Goal: Task Accomplishment & Management: Manage account settings

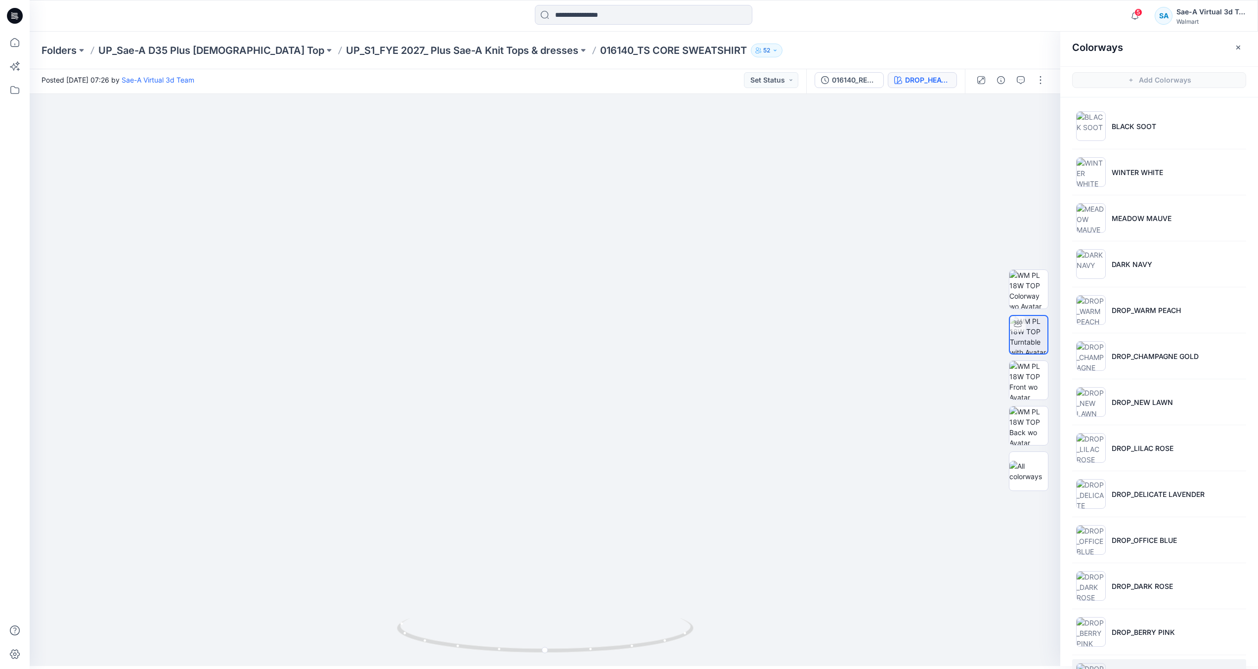
scroll to position [45, 0]
click at [19, 12] on icon at bounding box center [15, 16] width 16 height 16
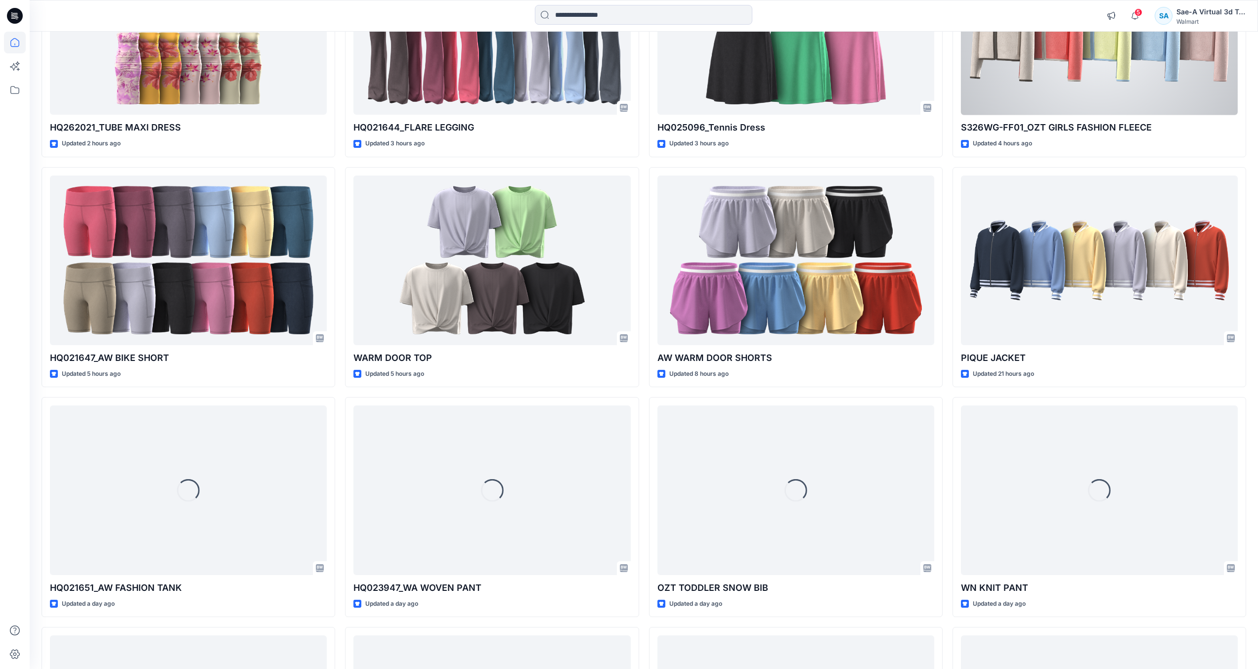
scroll to position [543, 0]
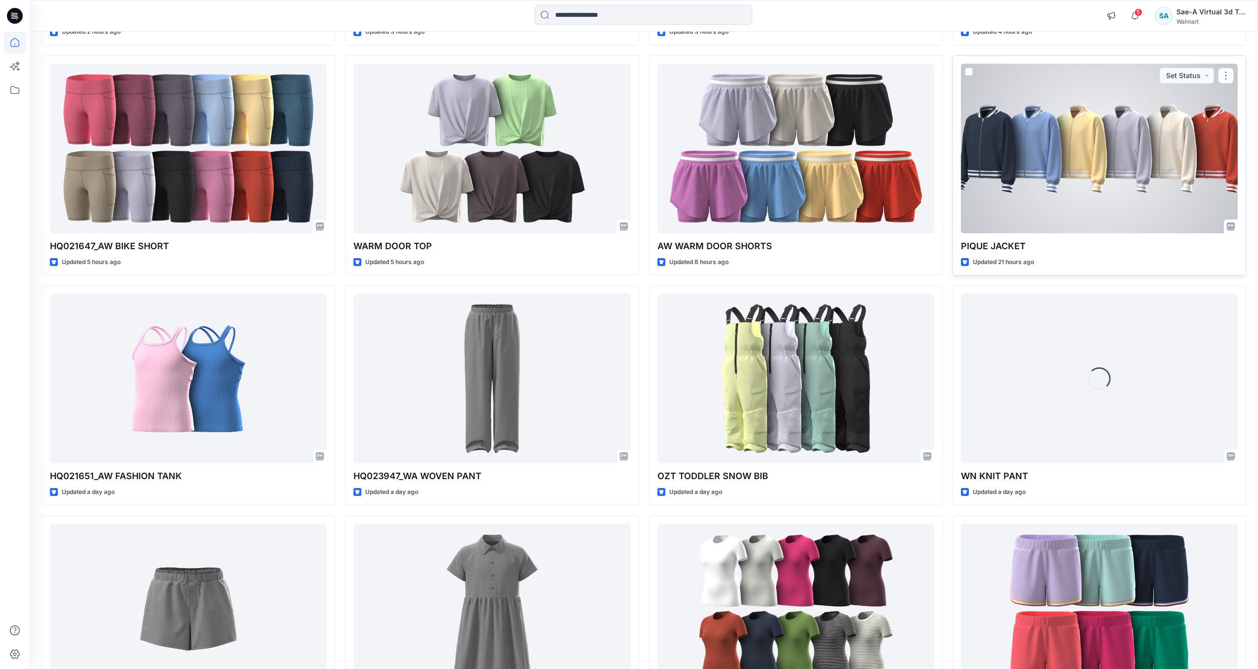
click at [1113, 193] on div at bounding box center [1099, 149] width 277 height 170
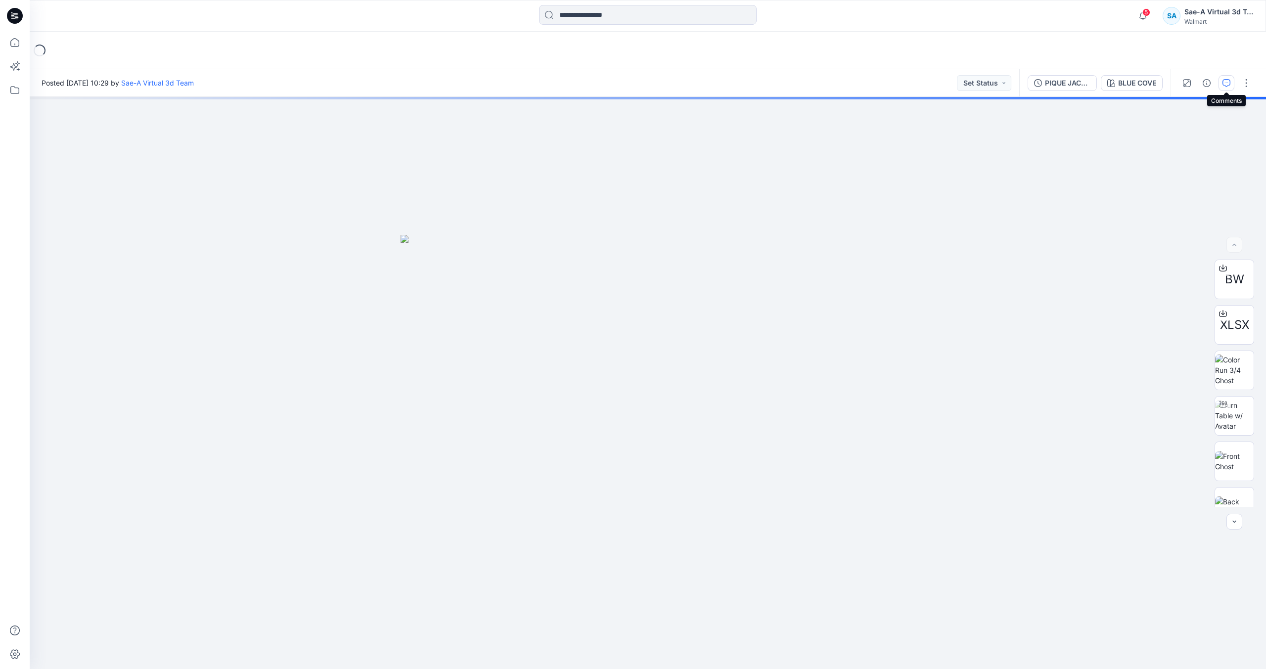
click at [1227, 83] on icon "button" at bounding box center [1226, 83] width 8 height 8
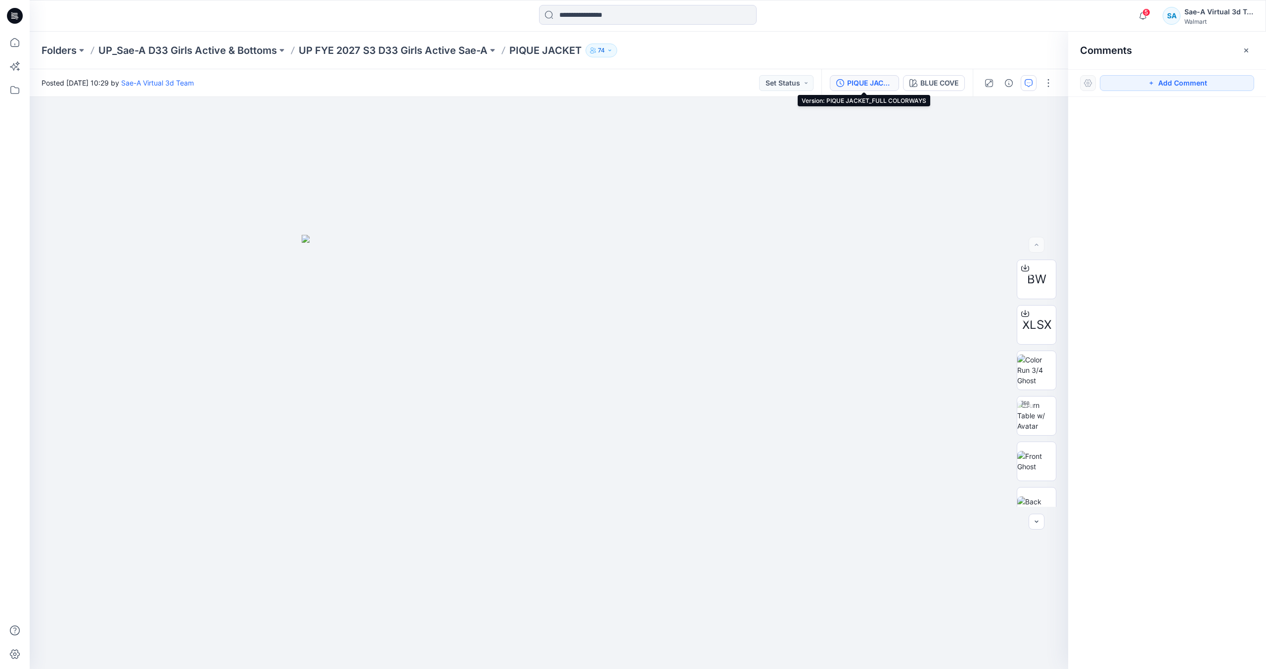
click at [877, 79] on div "PIQUE JACKET_FULL COLORWAYS" at bounding box center [869, 83] width 45 height 11
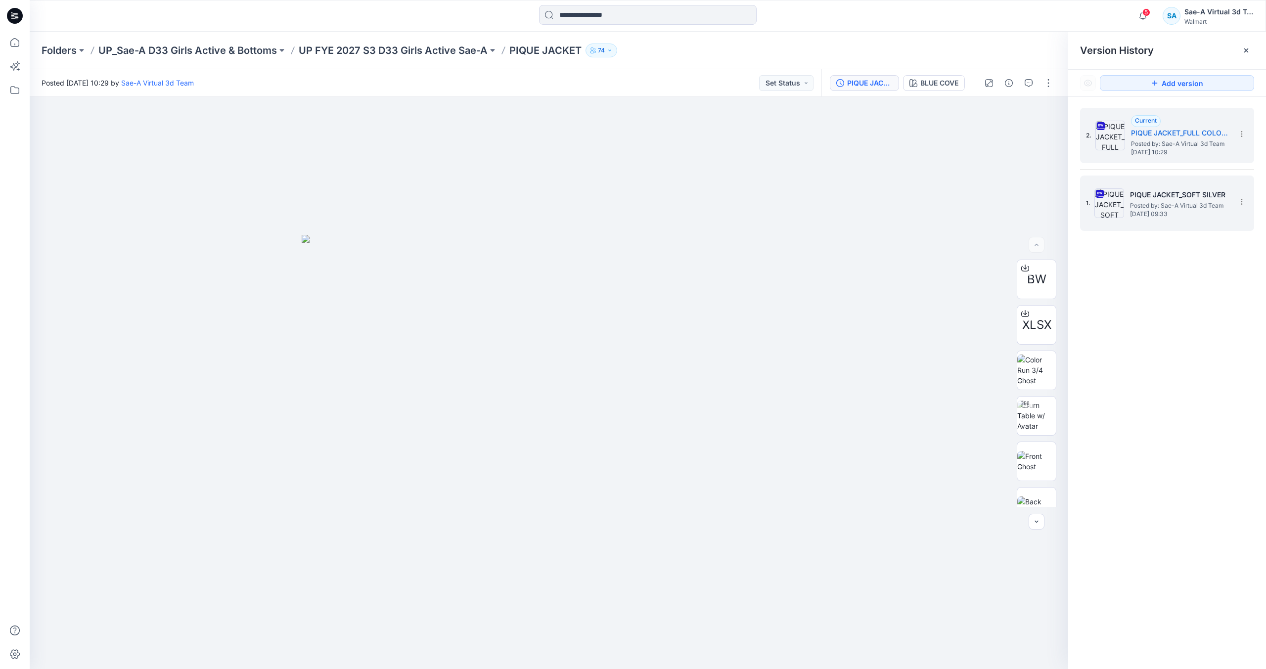
click at [1168, 194] on h5 "PIQUE JACKET_SOFT SILVER" at bounding box center [1179, 195] width 99 height 12
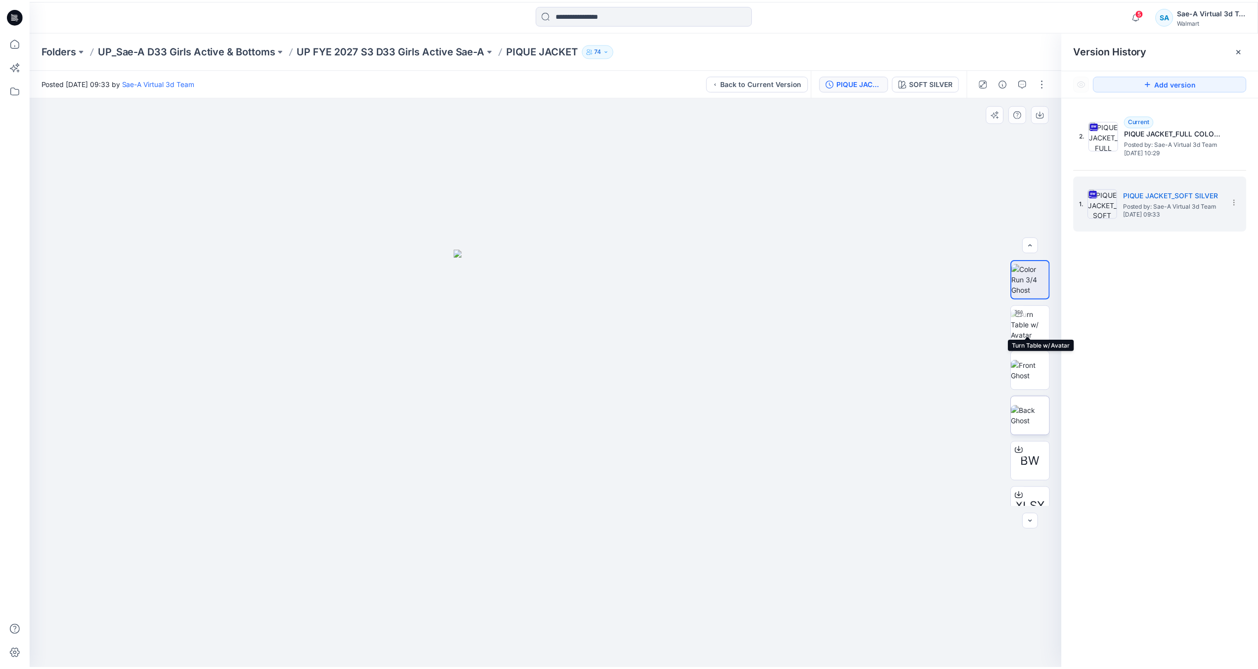
scroll to position [65, 0]
click at [21, 17] on icon at bounding box center [15, 16] width 16 height 16
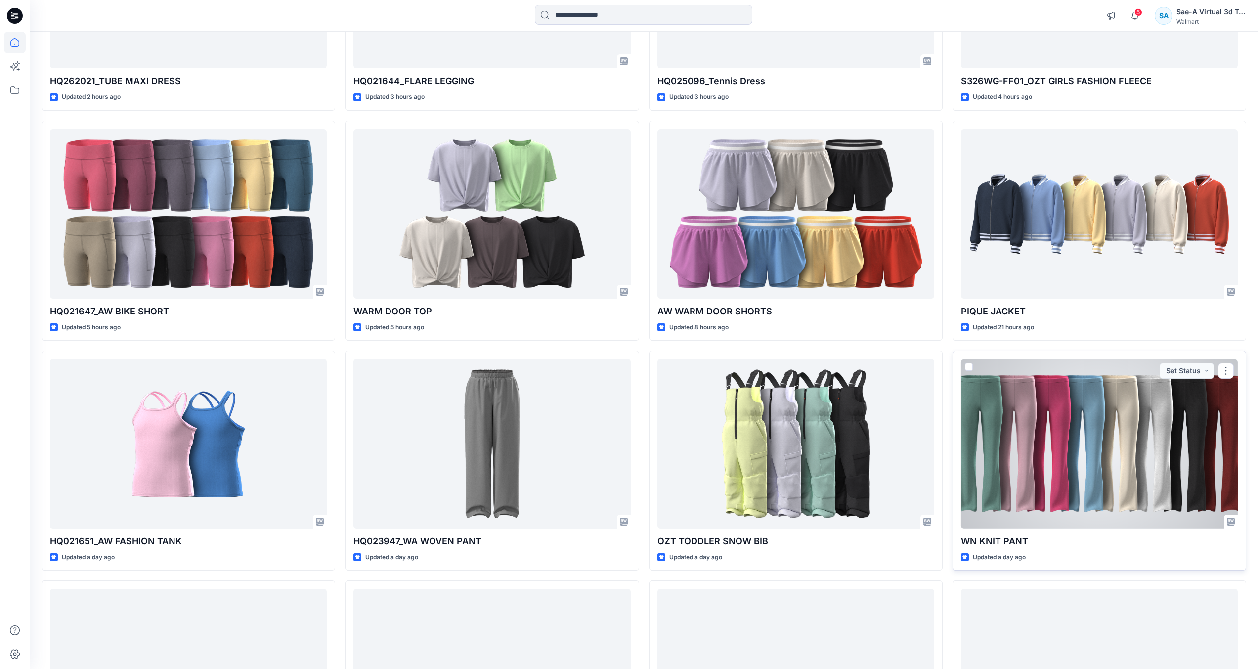
scroll to position [396, 0]
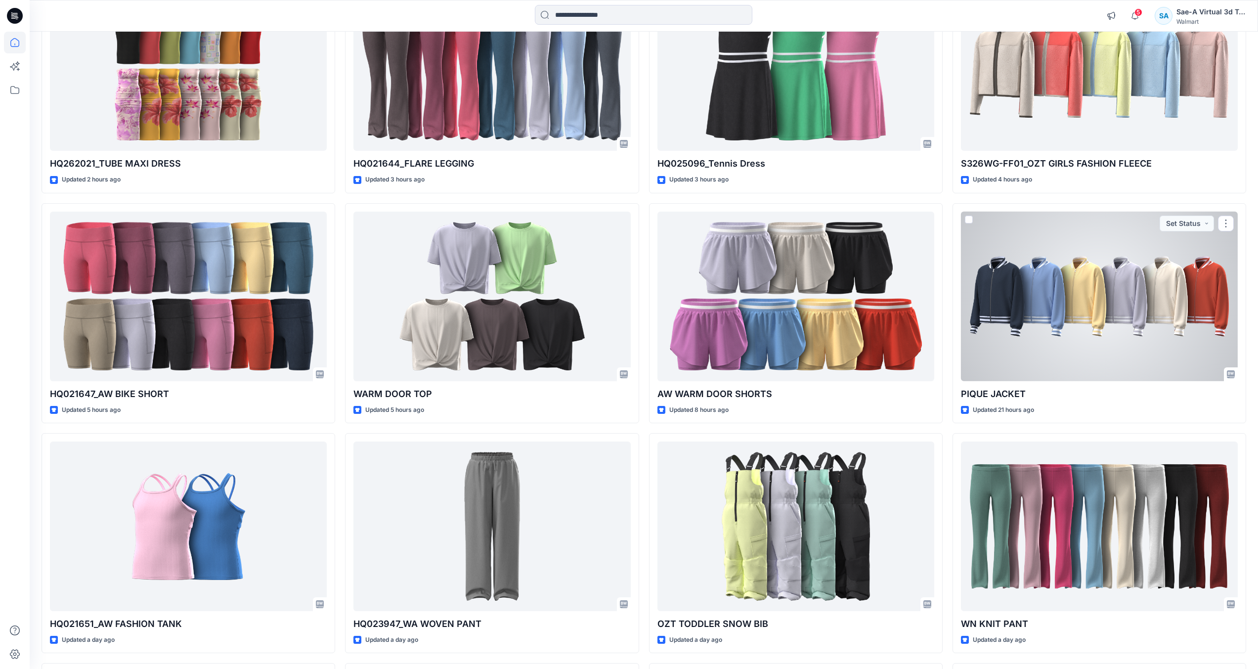
drag, startPoint x: 1077, startPoint y: 321, endPoint x: 1067, endPoint y: 323, distance: 10.1
click at [1077, 321] on div at bounding box center [1099, 297] width 277 height 170
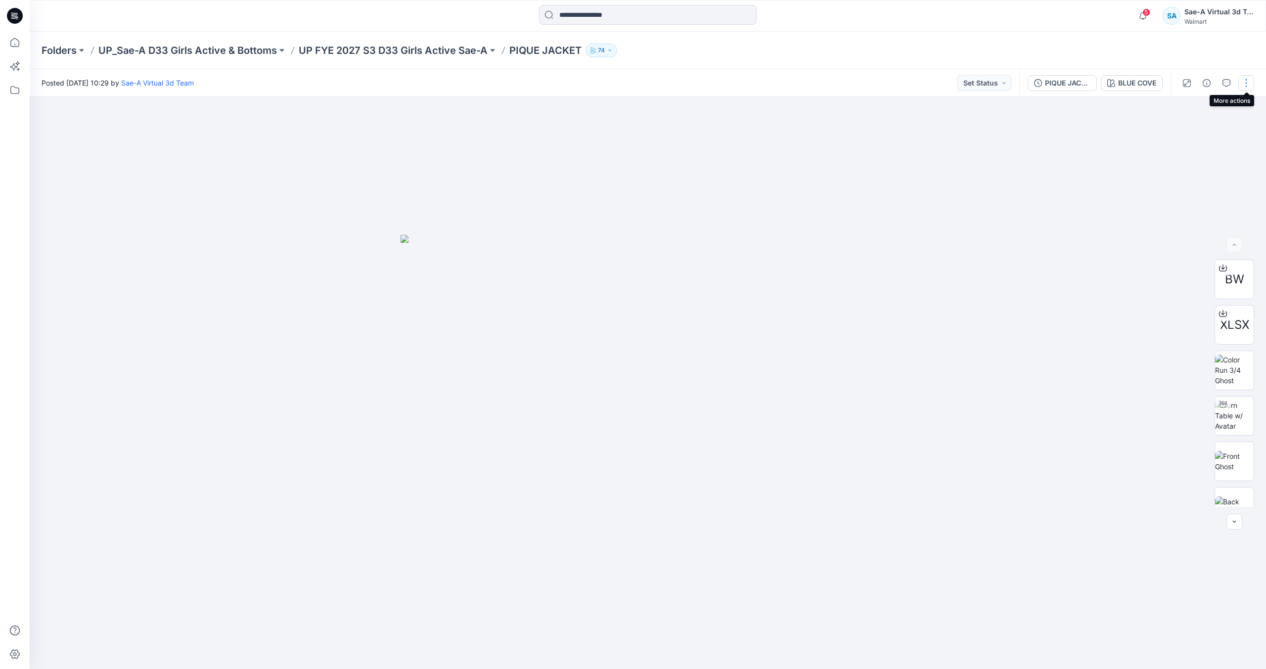
click at [1241, 86] on button "button" at bounding box center [1246, 83] width 16 height 16
click at [1213, 134] on button "Edit" at bounding box center [1204, 134] width 91 height 18
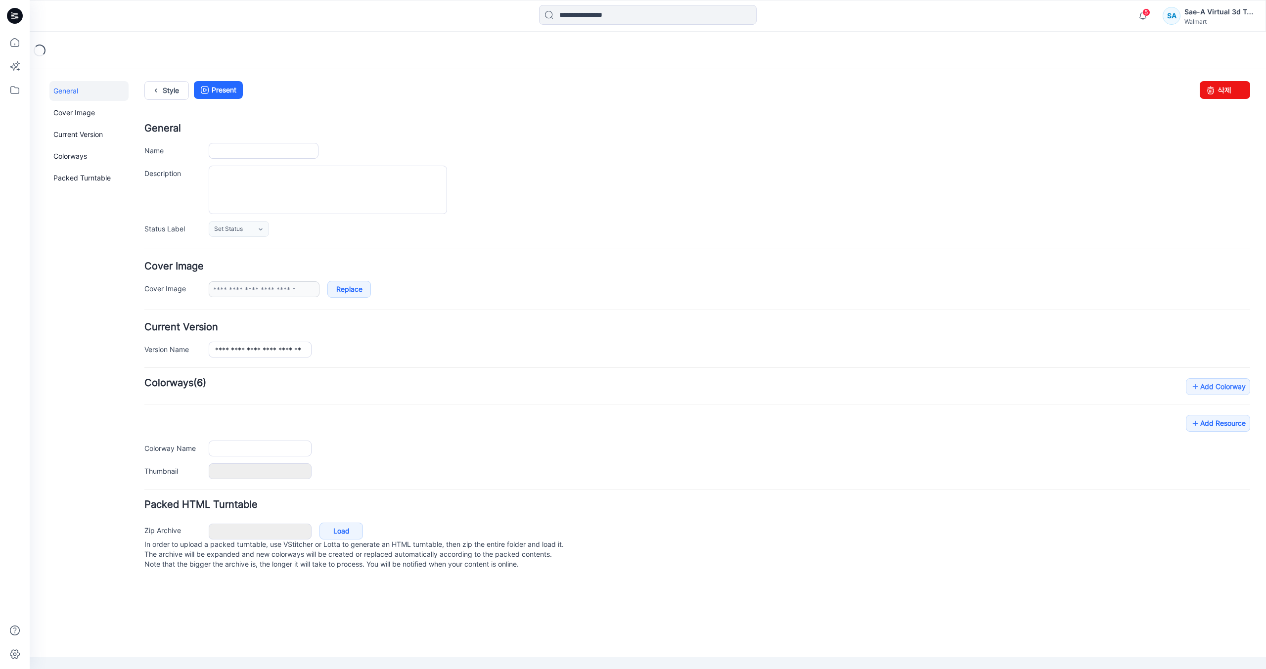
type input "**********"
type input "*********"
type input "**********"
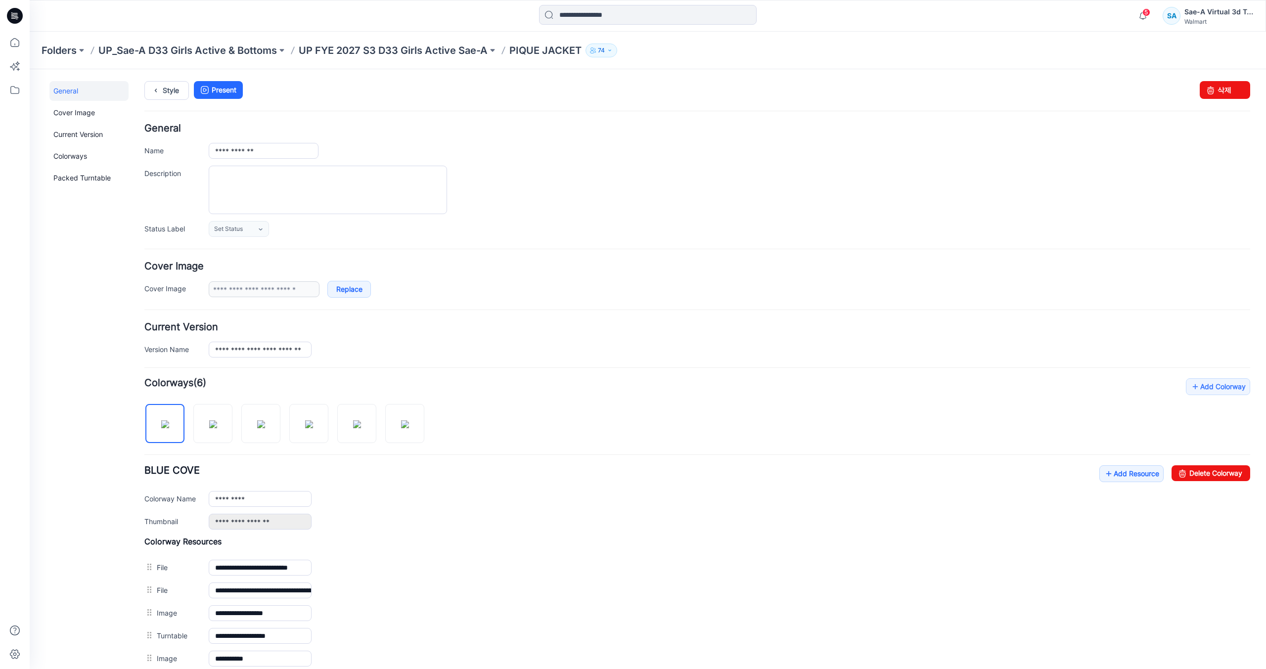
scroll to position [137, 0]
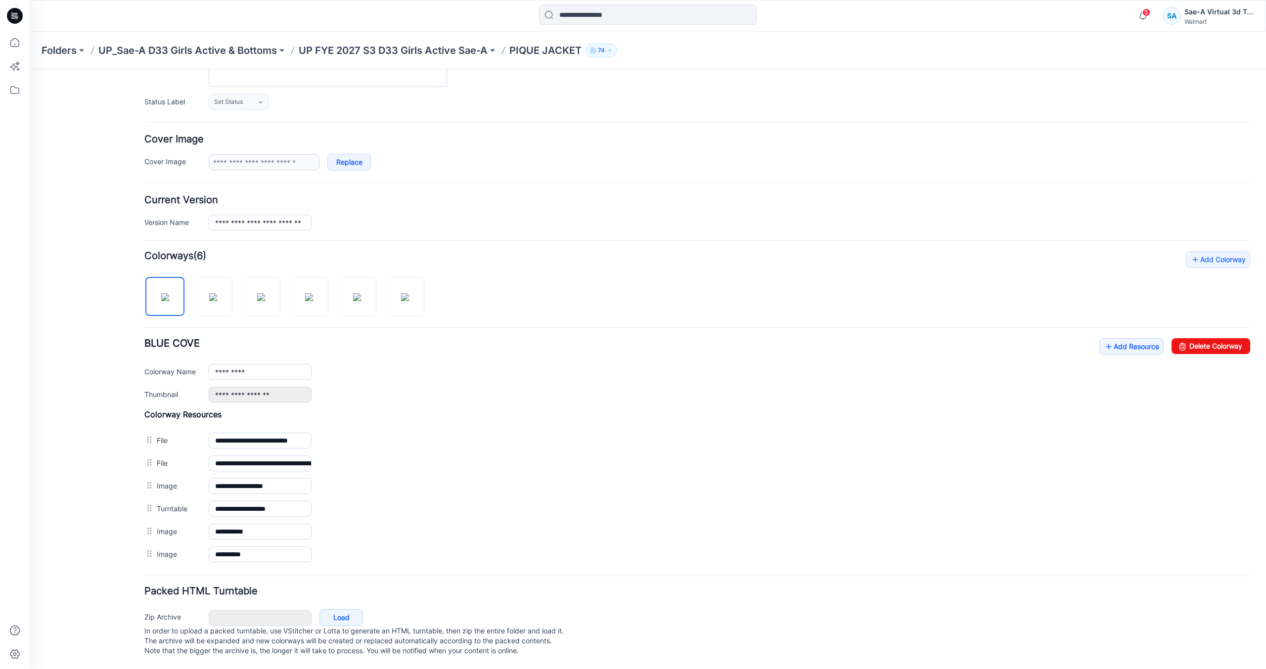
click at [520, 282] on div "Add Colorway Colorways (6) BLUE COVE Add Resource Delete Colorway Colorway Name…" at bounding box center [697, 408] width 1106 height 314
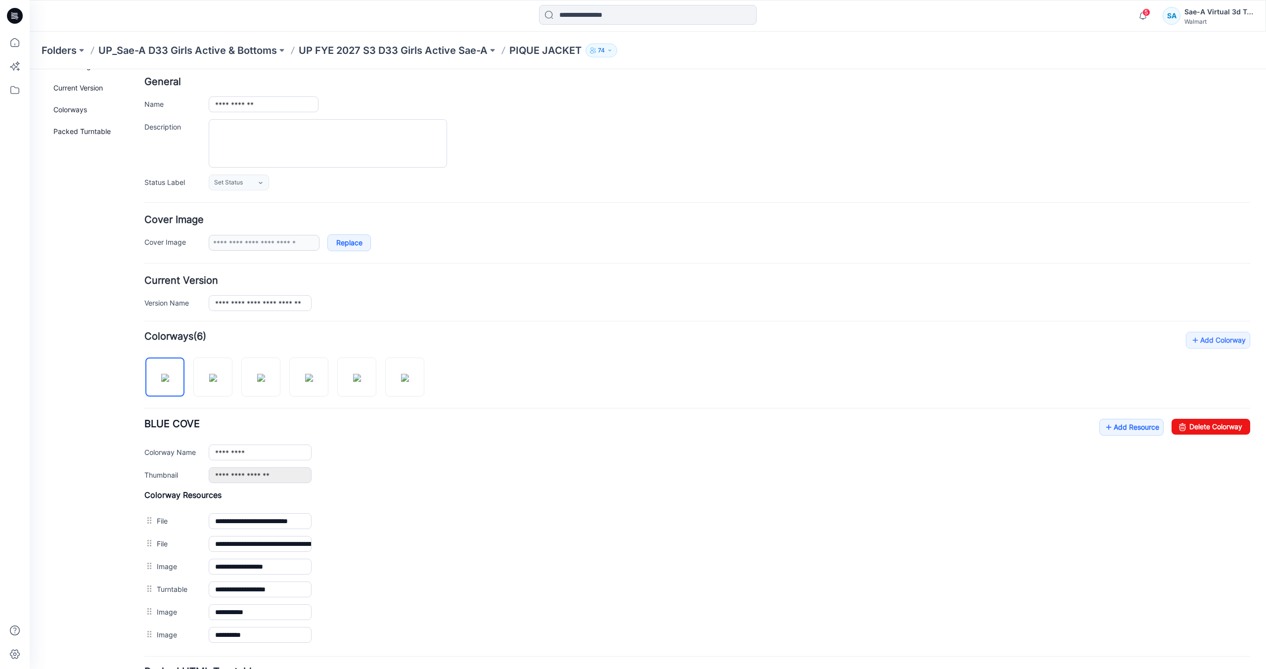
scroll to position [0, 0]
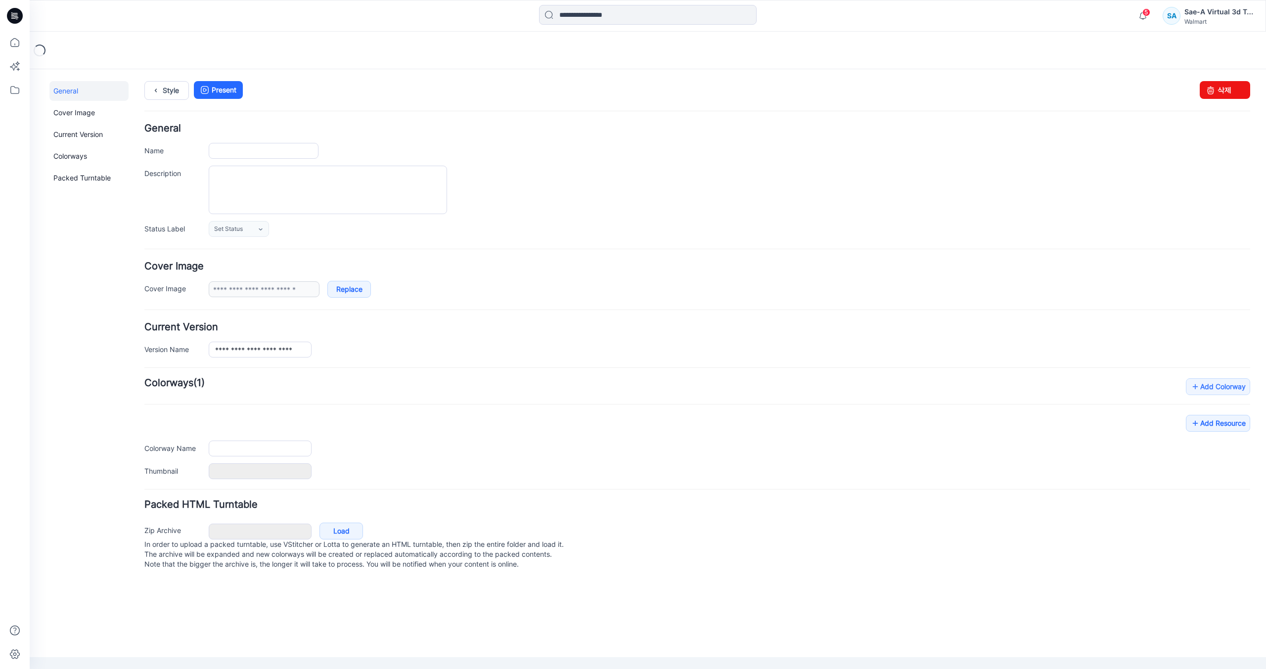
type input "**********"
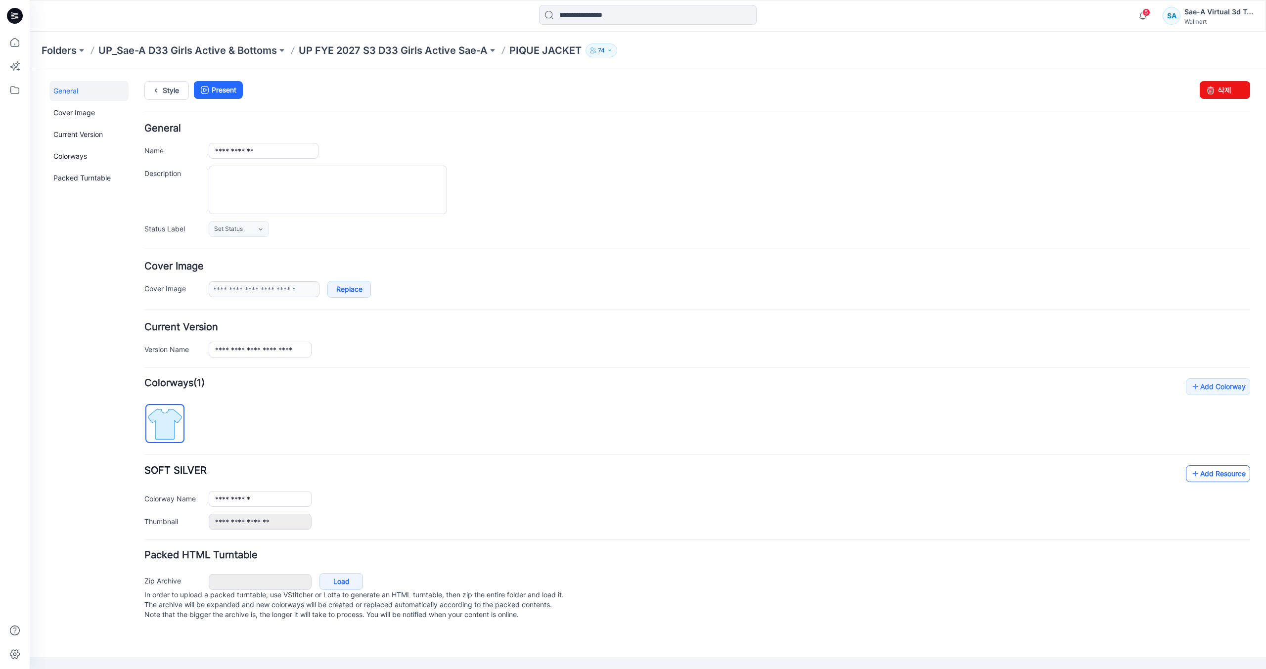
click at [1194, 470] on icon at bounding box center [1195, 474] width 10 height 16
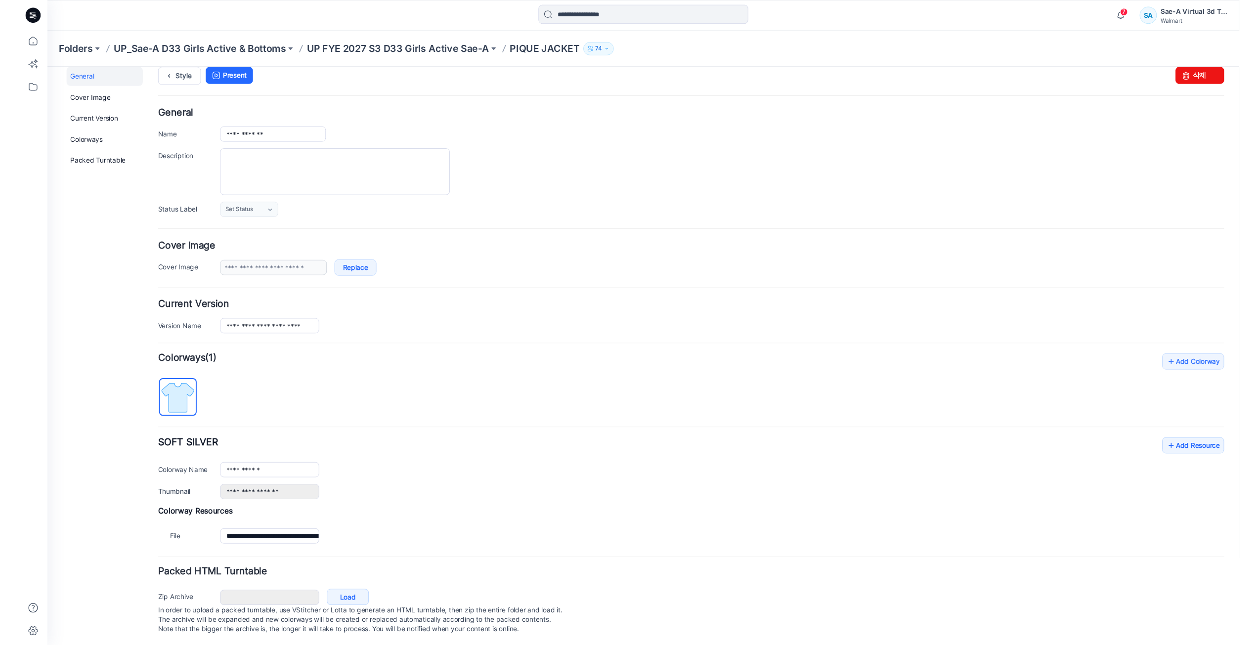
scroll to position [23, 0]
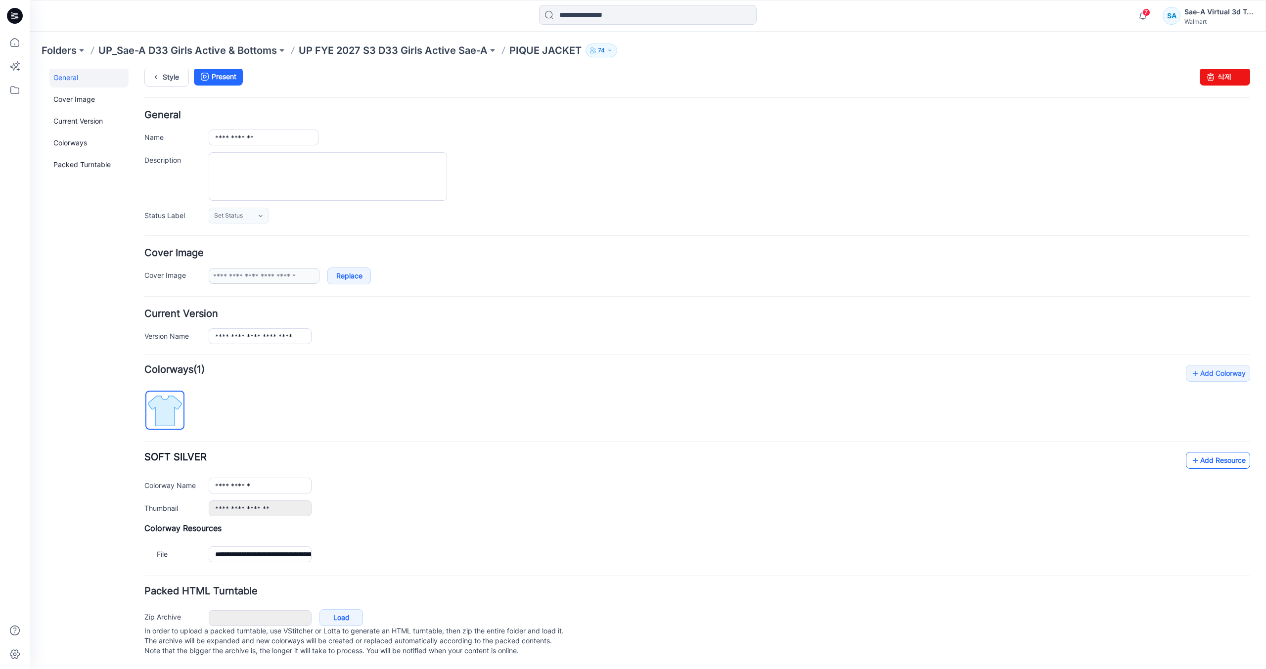
click at [1219, 452] on link "Add Resource" at bounding box center [1218, 460] width 64 height 17
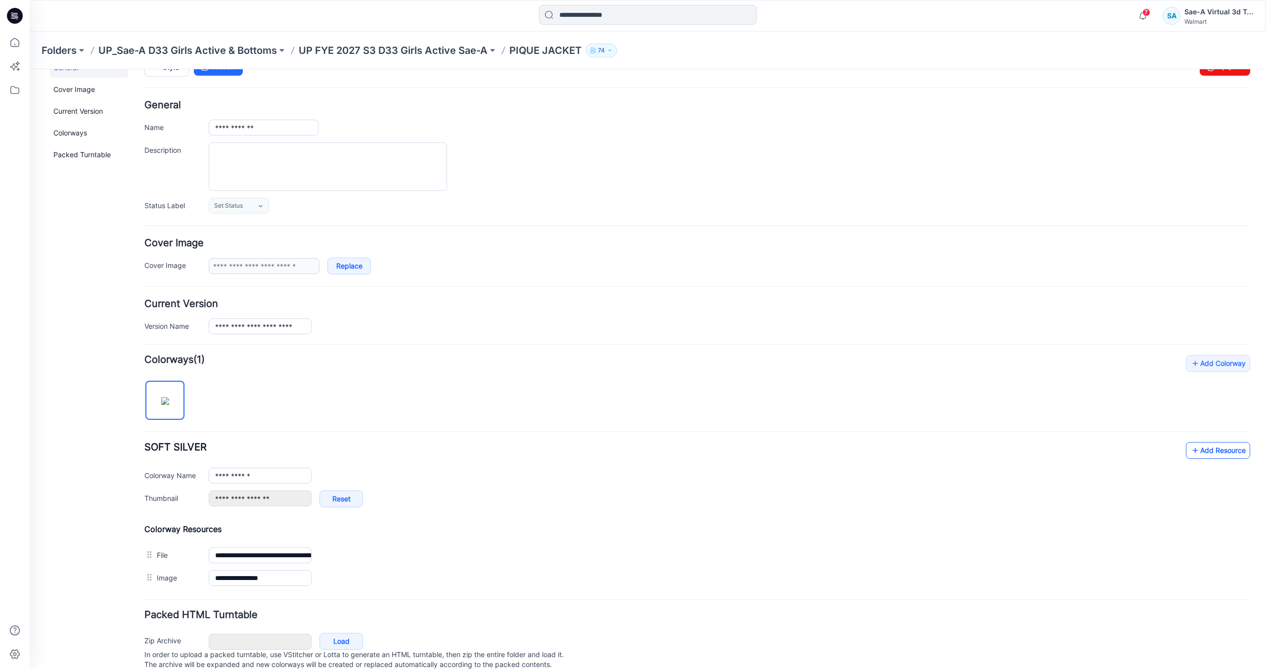
click at [1220, 449] on link "Add Resource" at bounding box center [1218, 450] width 64 height 17
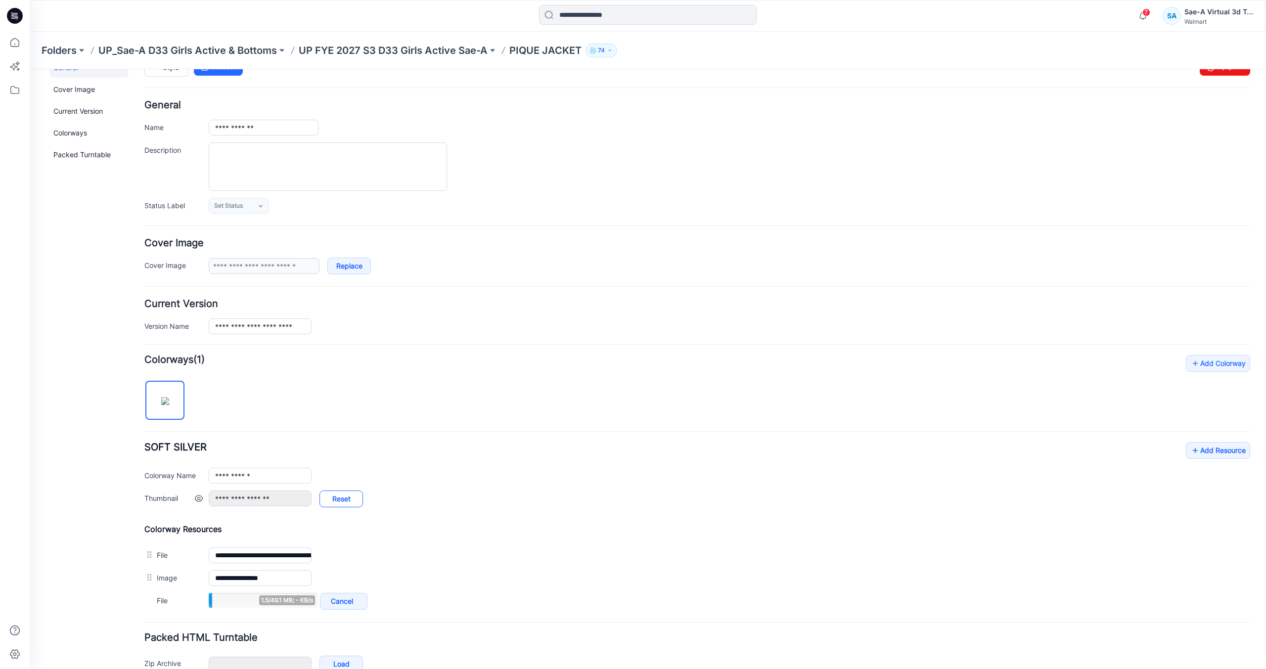
click at [348, 503] on link "Reset" at bounding box center [341, 498] width 44 height 17
type input "**********"
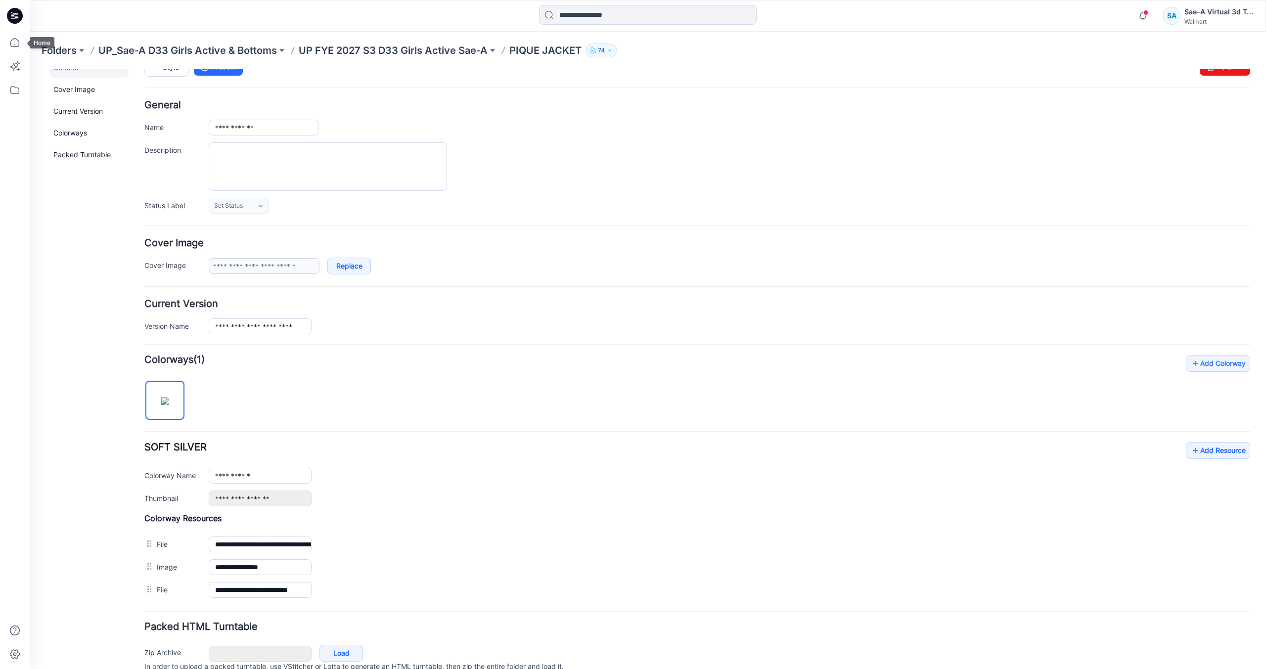
click at [20, 15] on icon at bounding box center [15, 16] width 16 height 16
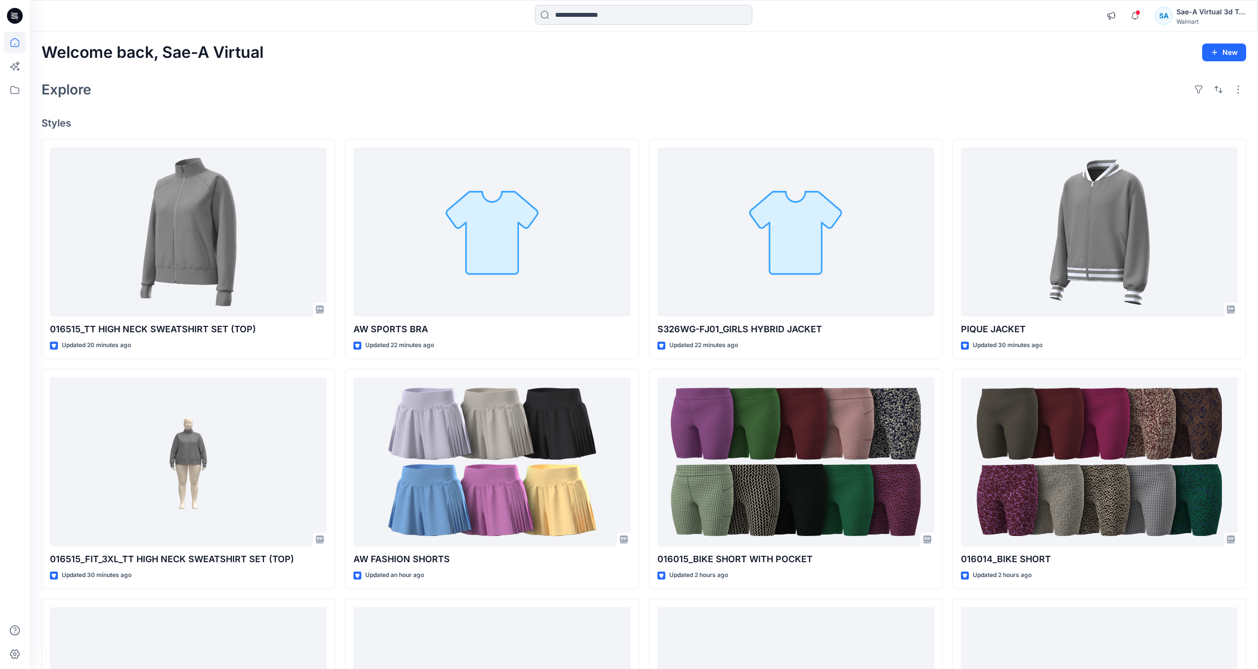
click at [614, 7] on input at bounding box center [644, 15] width 218 height 20
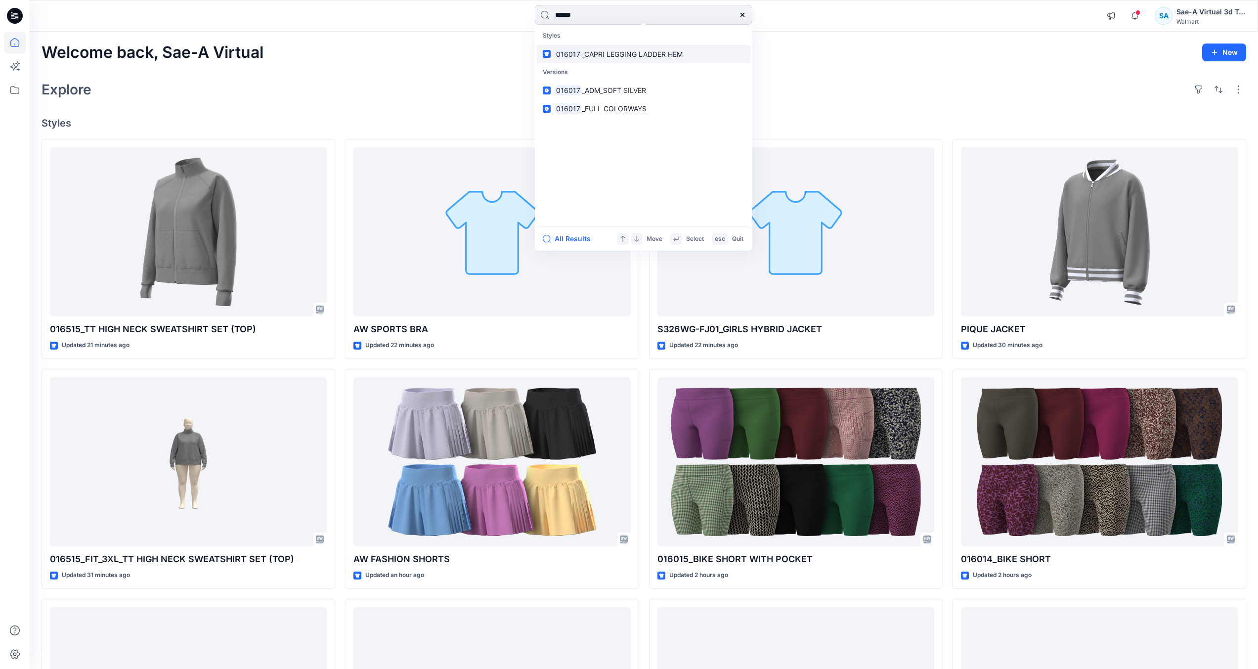
type input "******"
click at [652, 53] on span "_CAPRI LEGGING LADDER HEM" at bounding box center [632, 54] width 101 height 8
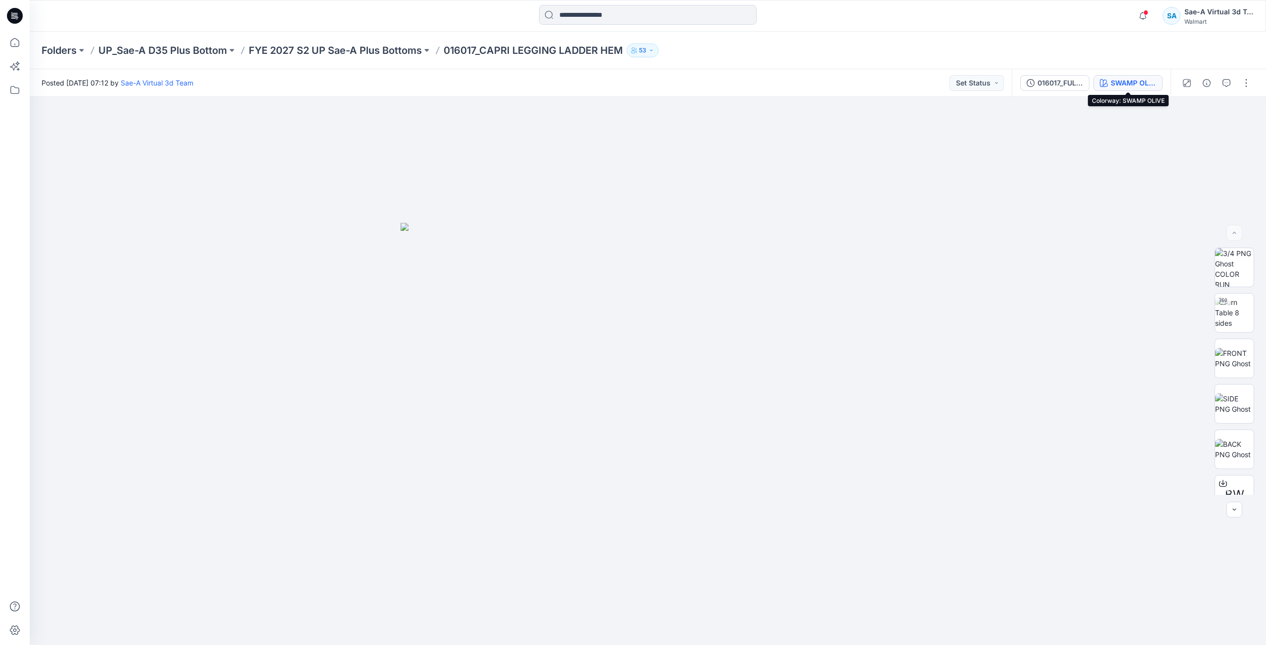
click at [1133, 85] on div "SWAMP OLIVE" at bounding box center [1132, 83] width 45 height 11
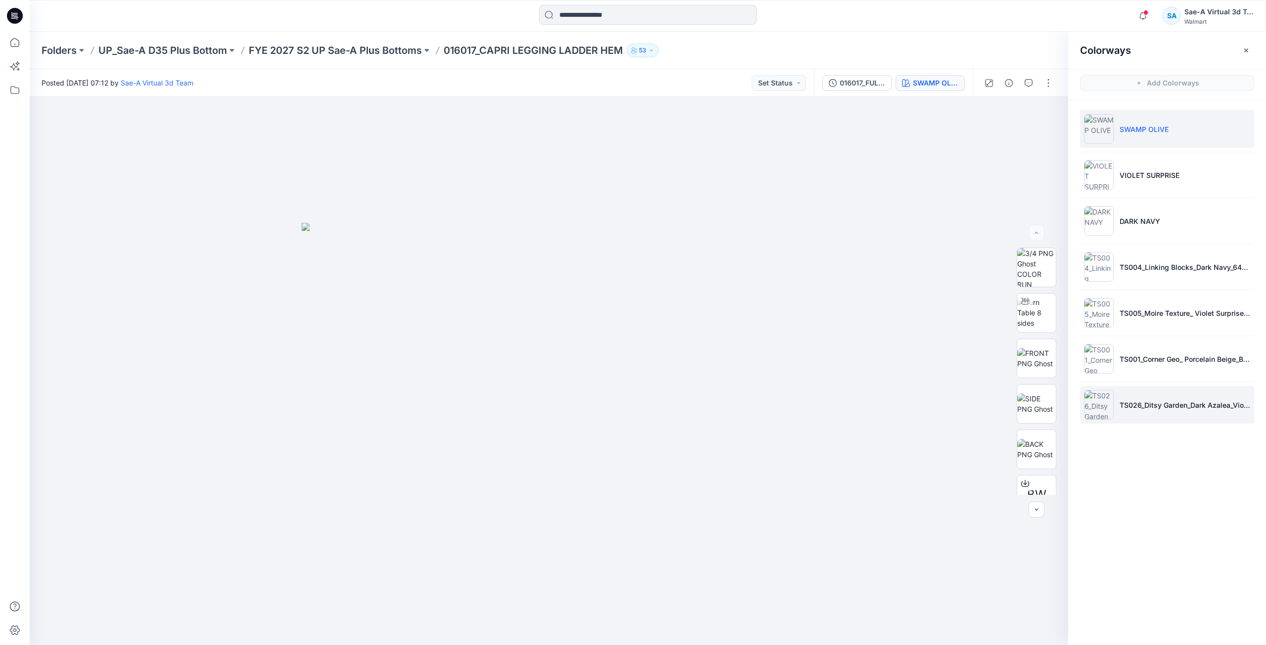
click at [1111, 412] on li "TS026_Ditsy Garden_Dark Azalea_Violet Surprise_32cm" at bounding box center [1167, 405] width 174 height 38
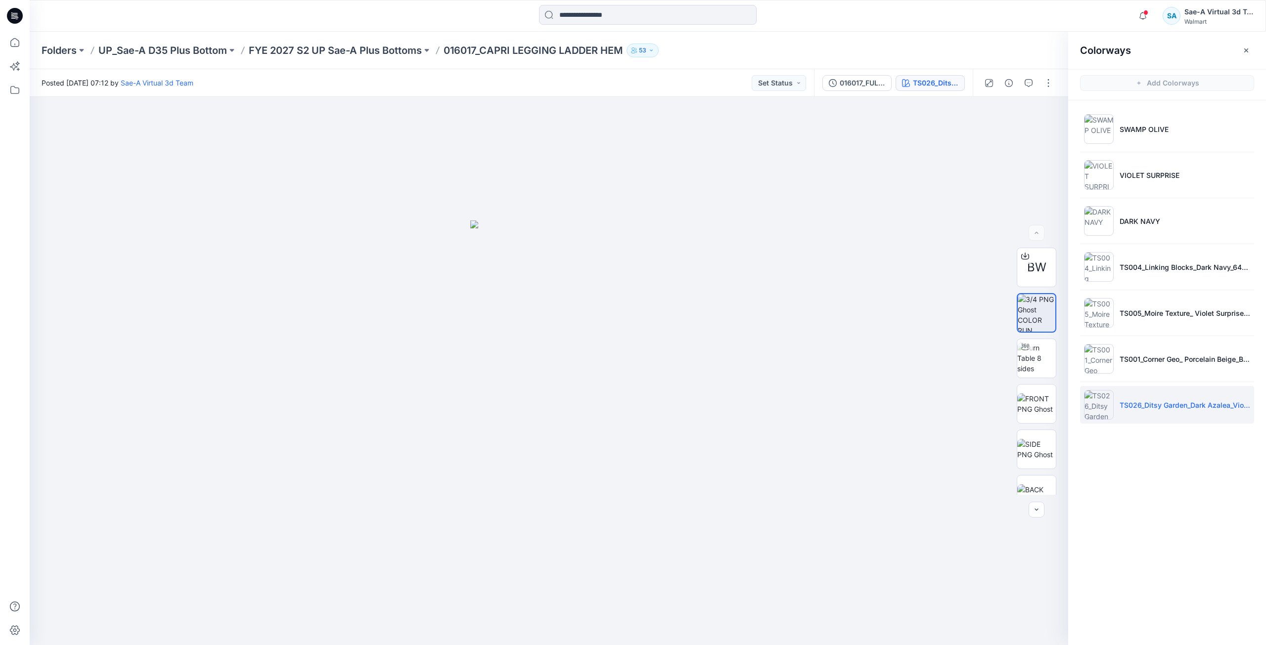
click at [19, 19] on icon at bounding box center [15, 16] width 16 height 16
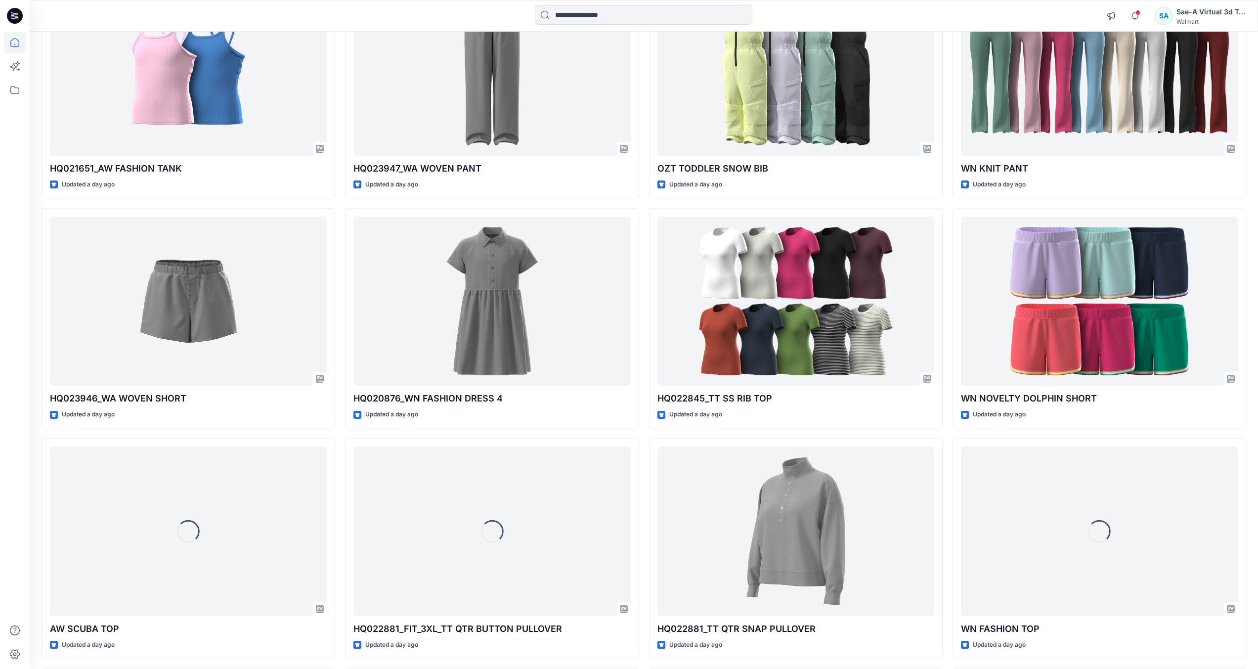
scroll to position [1234, 0]
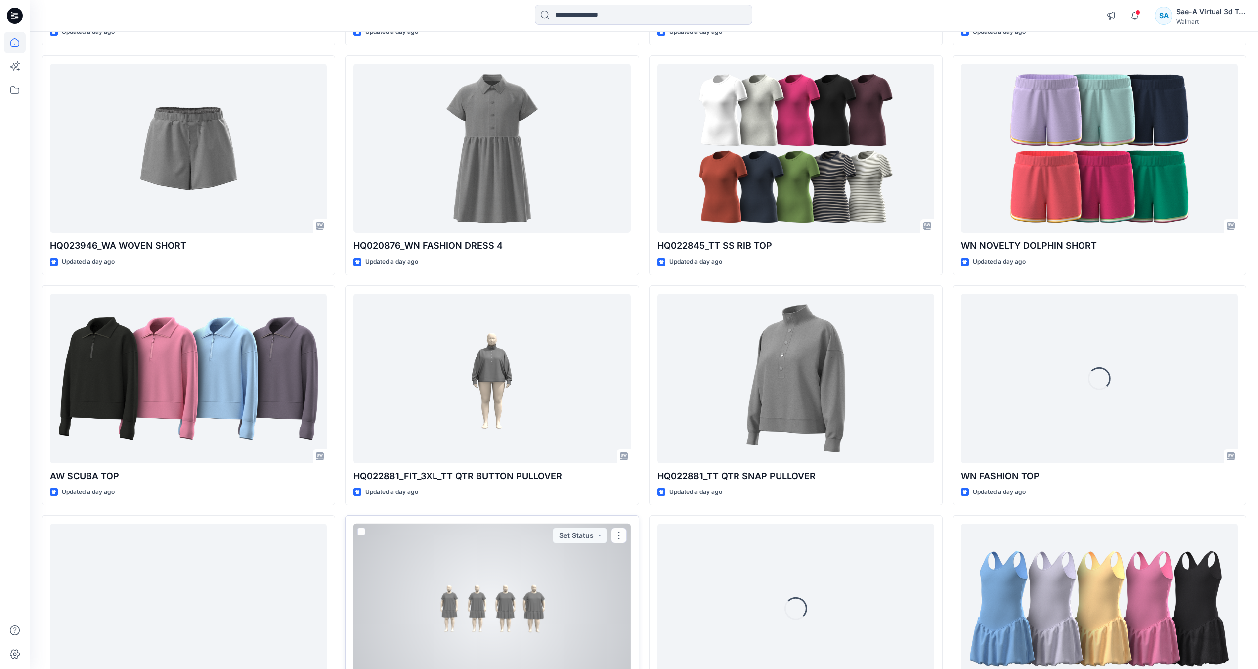
click at [513, 579] on div at bounding box center [492, 609] width 277 height 170
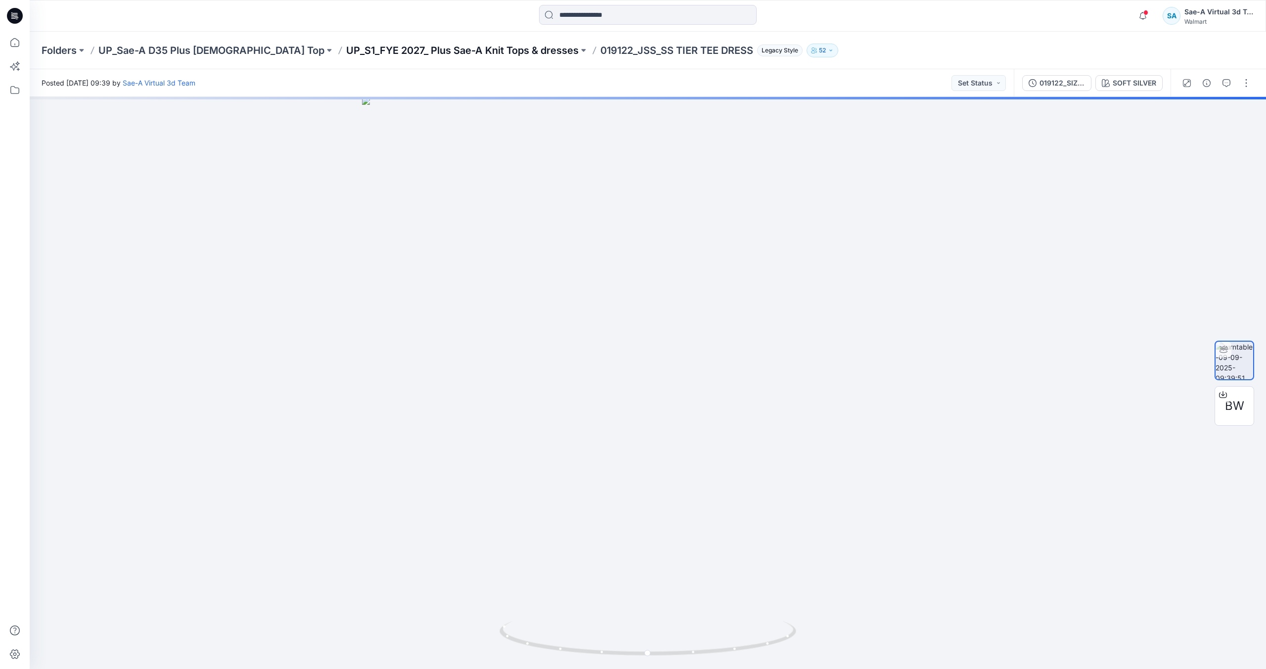
click at [465, 52] on p "UP_S1_FYE 2027_ Plus Sae-A Knit Tops & dresses" at bounding box center [462, 51] width 232 height 14
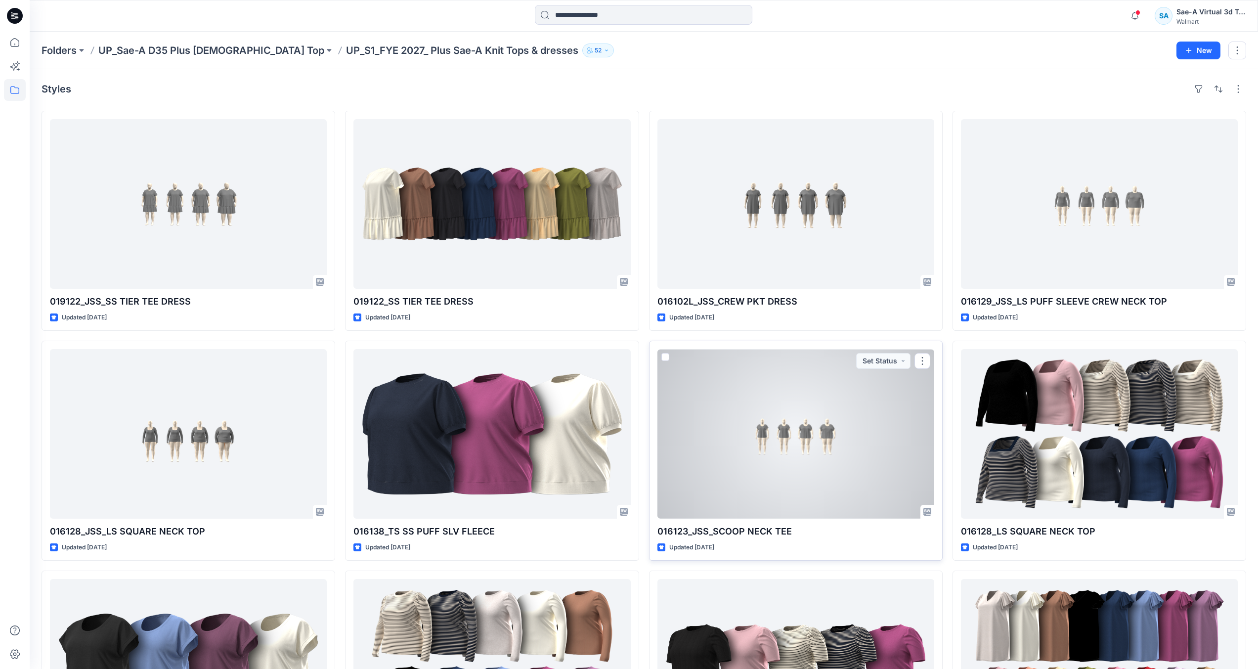
click at [770, 420] on div at bounding box center [796, 434] width 277 height 170
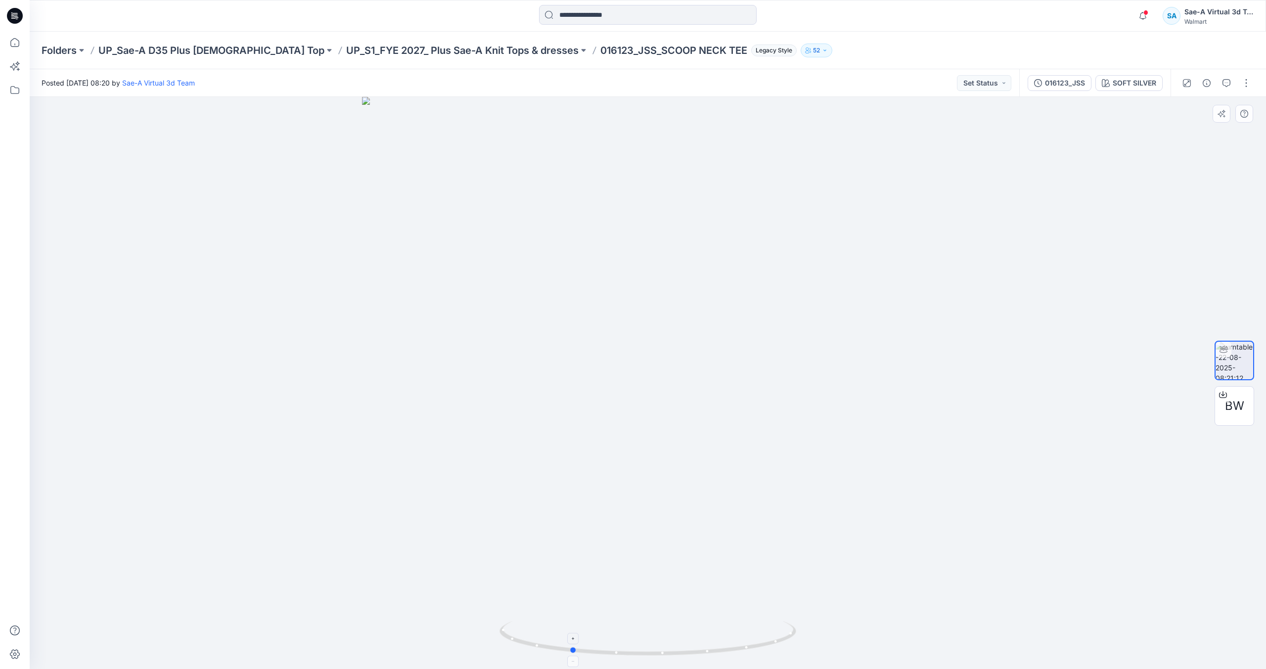
drag, startPoint x: 768, startPoint y: 604, endPoint x: 691, endPoint y: 622, distance: 79.2
click at [691, 622] on div at bounding box center [648, 383] width 1236 height 572
drag, startPoint x: 791, startPoint y: 502, endPoint x: 851, endPoint y: 506, distance: 60.9
click at [851, 506] on img at bounding box center [648, 287] width 964 height 765
drag, startPoint x: 749, startPoint y: 641, endPoint x: 923, endPoint y: 627, distance: 174.1
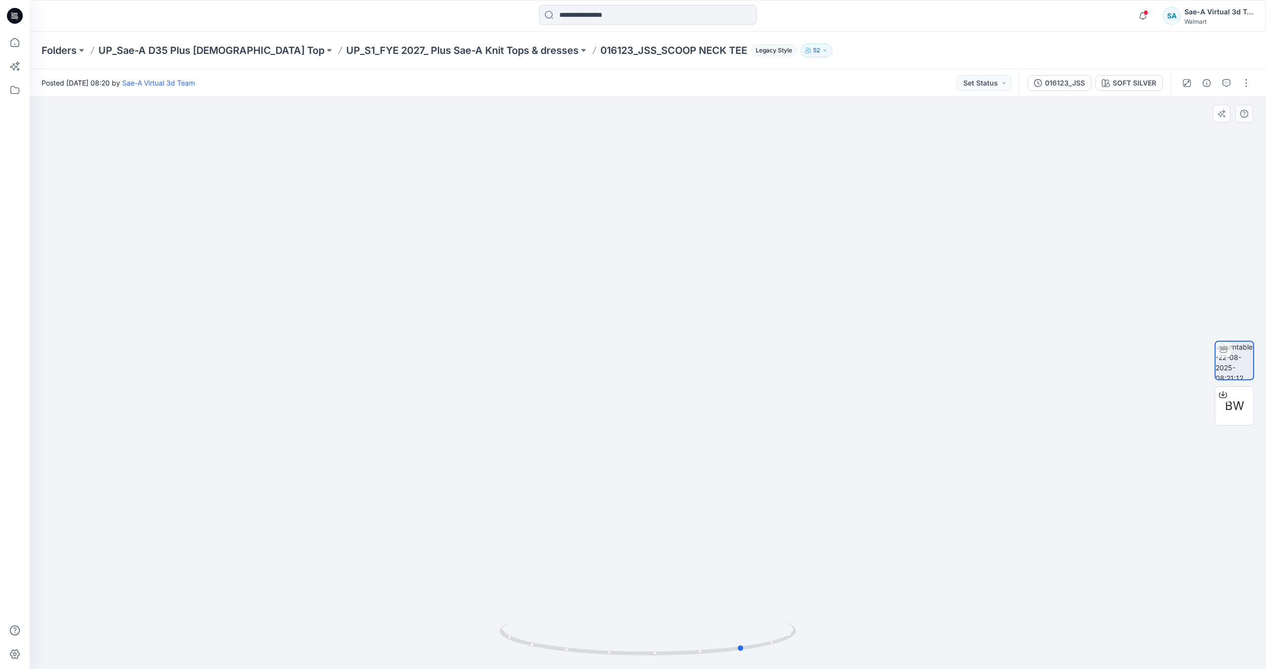
click at [923, 627] on div at bounding box center [648, 383] width 1236 height 572
drag, startPoint x: 655, startPoint y: 267, endPoint x: 658, endPoint y: 372, distance: 104.8
click at [658, 372] on img at bounding box center [648, 300] width 964 height 739
click at [12, 18] on icon at bounding box center [13, 18] width 4 height 0
